Goal: Task Accomplishment & Management: Complete application form

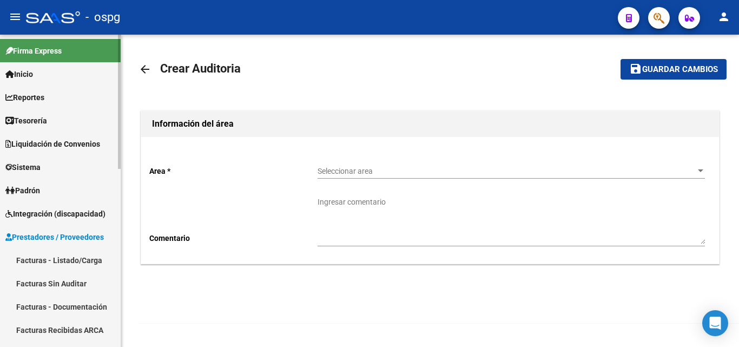
drag, startPoint x: 72, startPoint y: 257, endPoint x: 77, endPoint y: 261, distance: 6.5
click at [72, 257] on link "Facturas - Listado/Carga" at bounding box center [60, 259] width 121 height 23
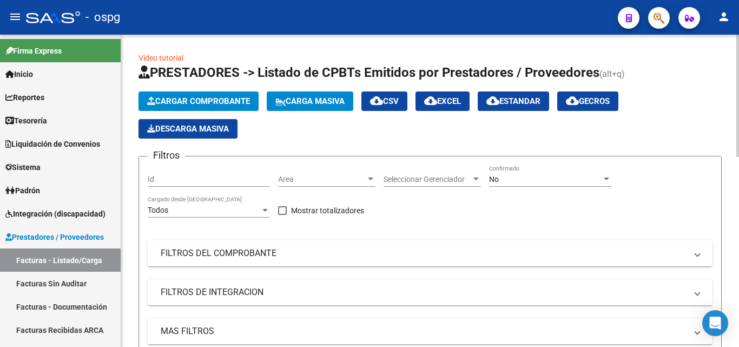
click at [198, 102] on span "Cargar Comprobante" at bounding box center [198, 101] width 103 height 10
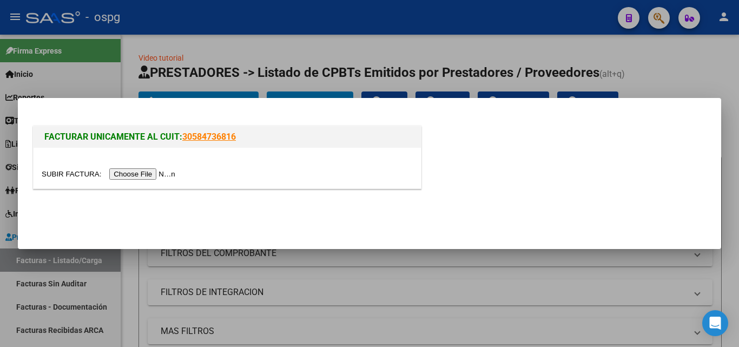
click at [158, 173] on input "file" at bounding box center [110, 173] width 137 height 11
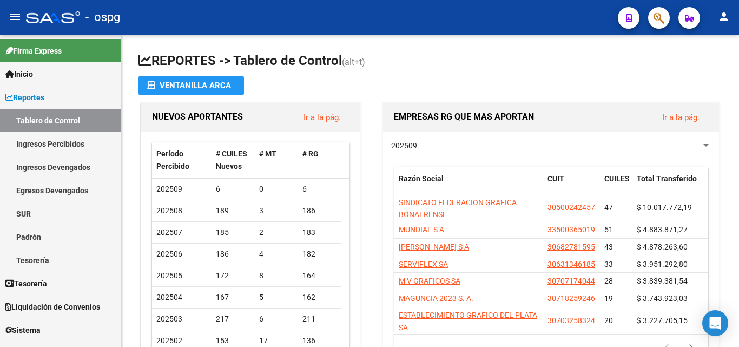
click at [51, 22] on div at bounding box center [53, 17] width 54 height 12
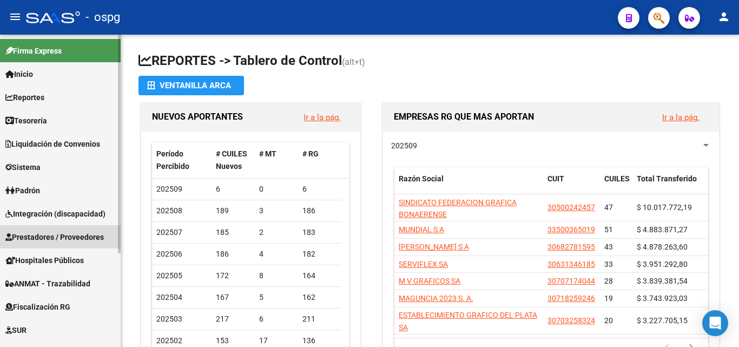
click at [78, 241] on span "Prestadores / Proveedores" at bounding box center [54, 237] width 99 height 12
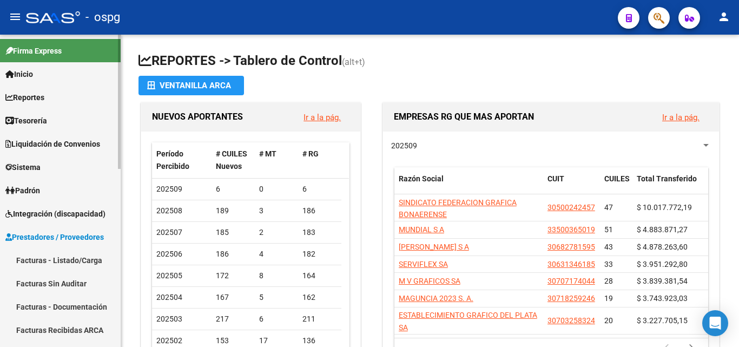
click at [68, 265] on link "Facturas - Listado/Carga" at bounding box center [60, 259] width 121 height 23
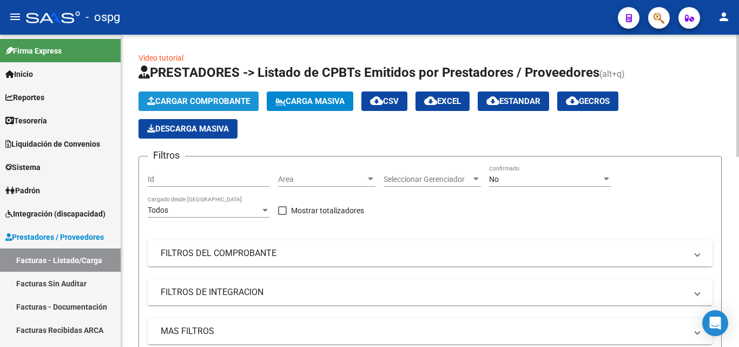
click at [224, 101] on span "Cargar Comprobante" at bounding box center [198, 101] width 103 height 10
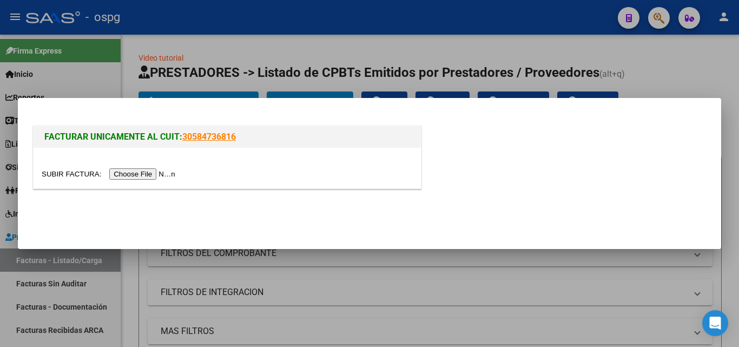
click at [162, 170] on input "file" at bounding box center [110, 173] width 137 height 11
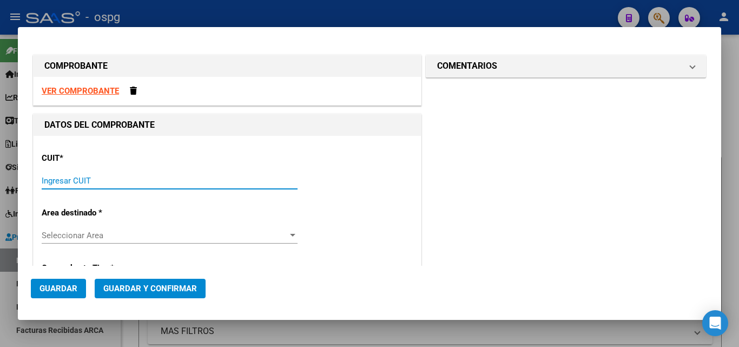
click at [83, 176] on input "Ingresar CUIT" at bounding box center [170, 181] width 256 height 10
click at [105, 95] on strong "VER COMPROBANTE" at bounding box center [80, 91] width 77 height 10
click at [87, 178] on input "Ingresar CUIT" at bounding box center [170, 181] width 256 height 10
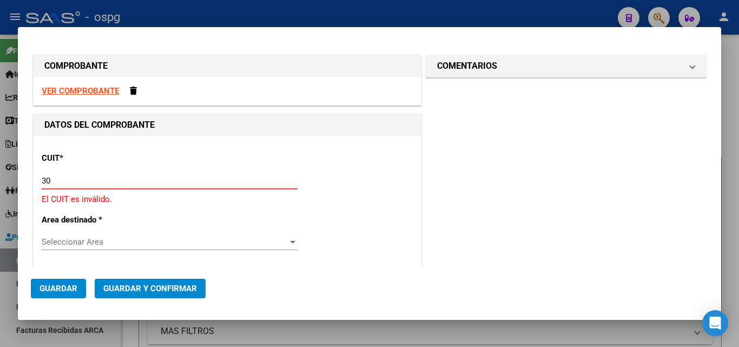
type input "3"
